Goal: Information Seeking & Learning: Learn about a topic

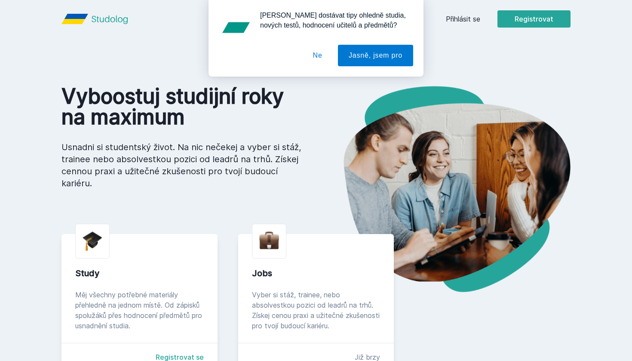
click at [476, 19] on div "Chceš dostávat tipy ohledně studia, nových testů, hodnocení učitelů a předmětů?…" at bounding box center [316, 38] width 632 height 77
click at [372, 61] on button "Jasně, jsem pro" at bounding box center [375, 56] width 75 height 22
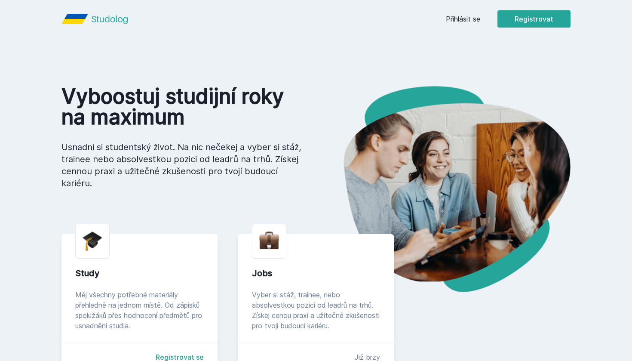
click at [470, 15] on link "Přihlásit se" at bounding box center [463, 19] width 34 height 10
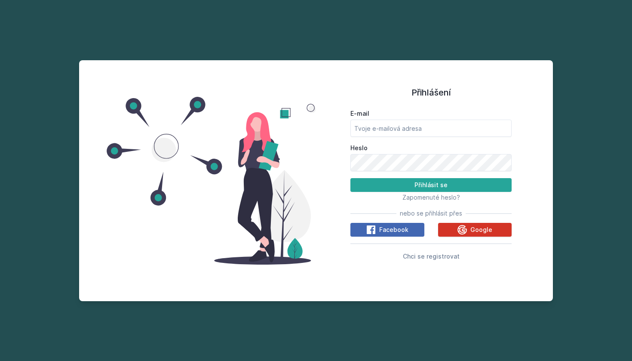
click at [483, 229] on span "Google" at bounding box center [482, 229] width 22 height 9
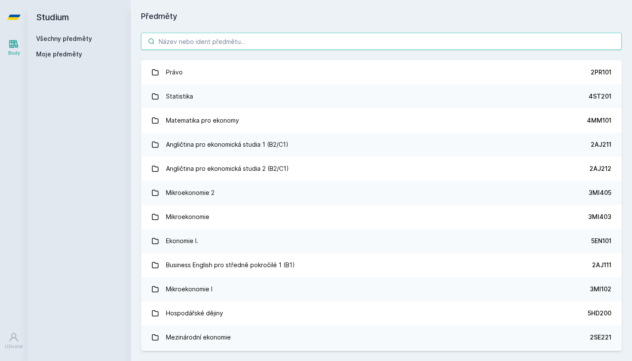
click at [351, 42] on input "search" at bounding box center [381, 41] width 481 height 17
type input "v"
paste input "Základy veřejného práva pro podnikatele"
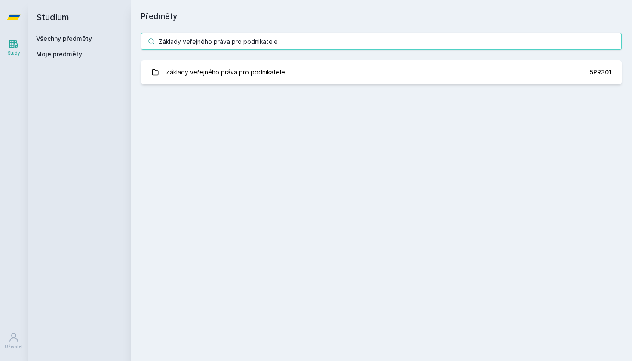
type input "Základy veřejného práva pro podnikatele"
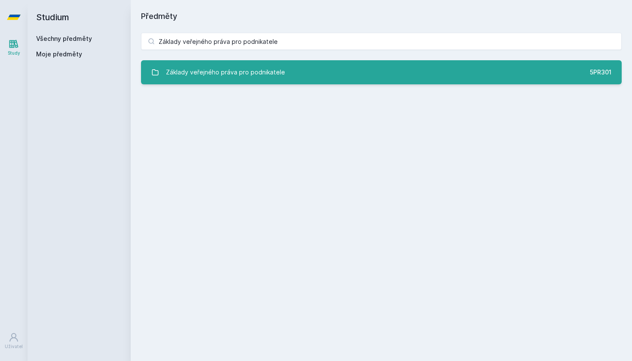
click at [263, 70] on div "Základy veřejného práva pro podnikatele" at bounding box center [225, 72] width 119 height 17
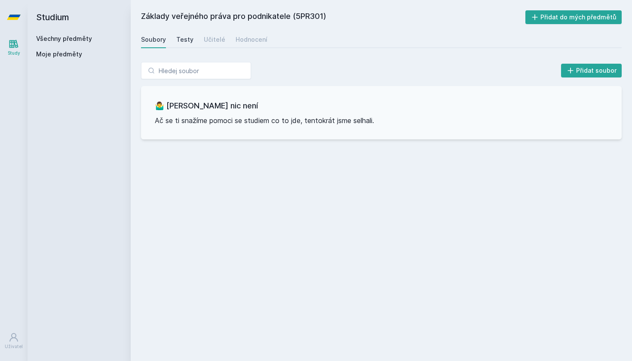
click at [188, 40] on div "Testy" at bounding box center [184, 39] width 17 height 9
click at [209, 40] on div "Učitelé" at bounding box center [215, 39] width 22 height 9
click at [252, 44] on link "Hodnocení" at bounding box center [252, 39] width 32 height 17
